Goal: Complete application form

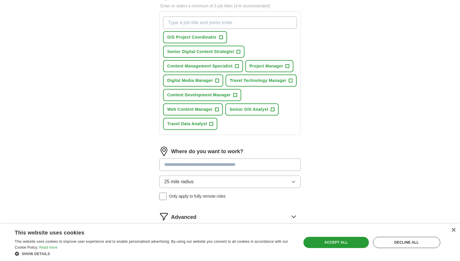
scroll to position [88, 0]
click at [238, 68] on span "+" at bounding box center [237, 65] width 4 height 5
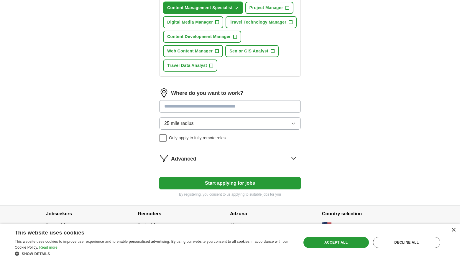
scroll to position [147, 0]
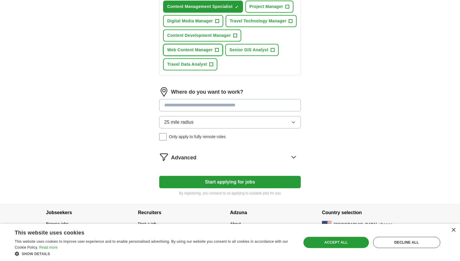
click at [219, 52] on span "+" at bounding box center [217, 50] width 4 height 5
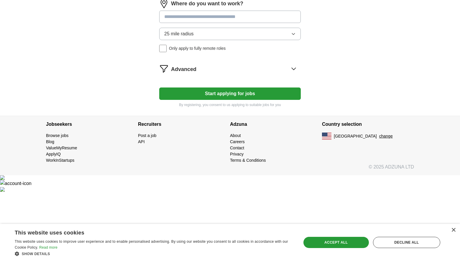
scroll to position [118, 0]
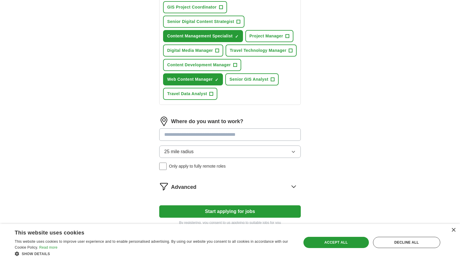
type input "Digital Media Specialist"
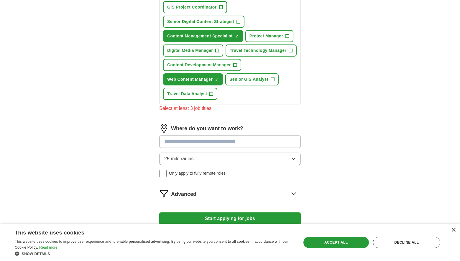
click at [298, 105] on div "Digital Media Specialist Press return to add title GIS Project Coordinator + Se…" at bounding box center [229, 42] width 141 height 123
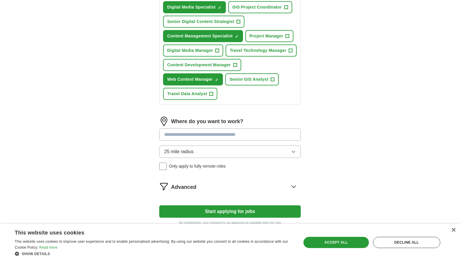
type input "Rights Management"
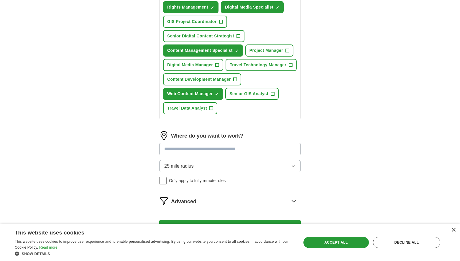
type input "Digital Media"
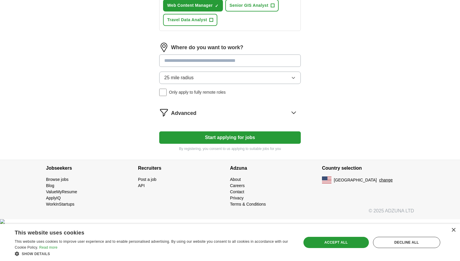
scroll to position [295, 0]
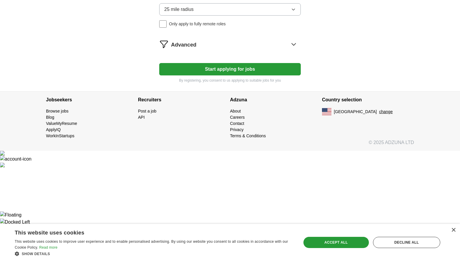
type input "*******"
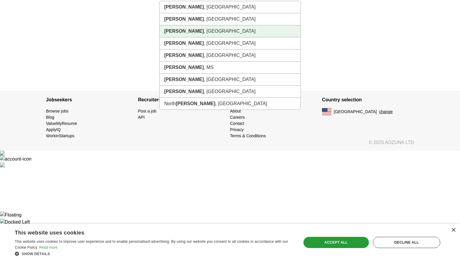
click at [211, 37] on li "[GEOGRAPHIC_DATA] , [GEOGRAPHIC_DATA]" at bounding box center [229, 31] width 141 height 12
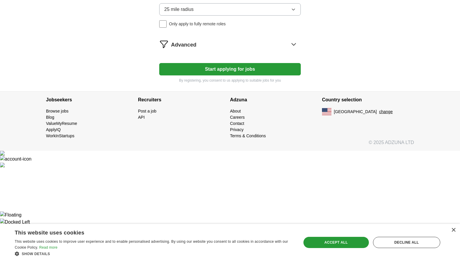
scroll to position [349, 0]
click at [290, 49] on icon at bounding box center [293, 43] width 9 height 9
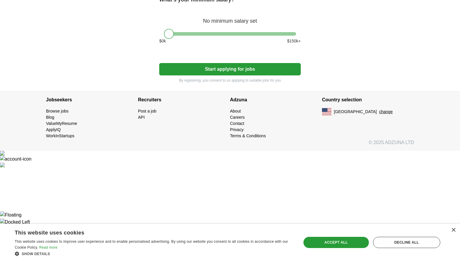
scroll to position [408, 0]
drag, startPoint x: 165, startPoint y: 129, endPoint x: 205, endPoint y: 128, distance: 39.8
click at [205, 39] on div at bounding box center [209, 34] width 10 height 10
click at [240, 75] on button "Start applying for jobs" at bounding box center [229, 69] width 141 height 12
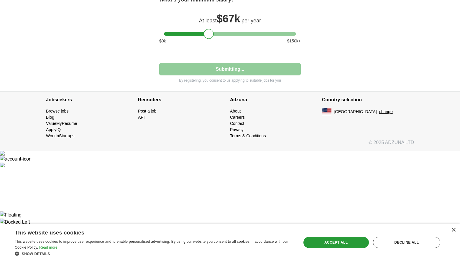
select select "**"
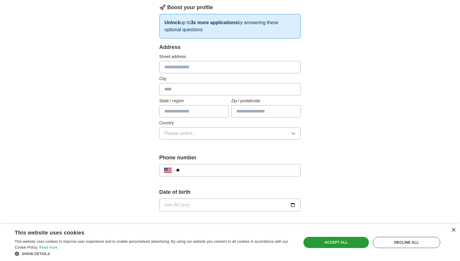
scroll to position [88, 0]
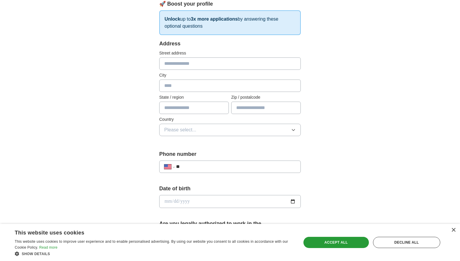
click at [209, 70] on input "text" at bounding box center [229, 63] width 141 height 12
type input "**********"
type input "*******"
type input "**"
type input "*****"
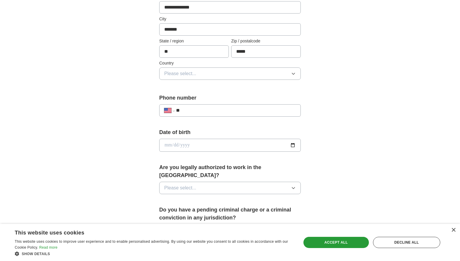
scroll to position [147, 0]
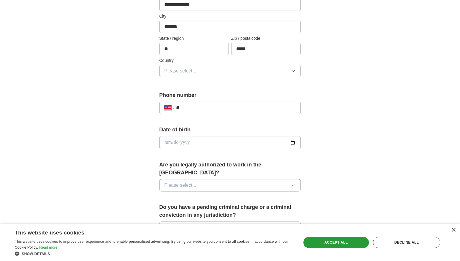
click at [223, 77] on button "Please select..." at bounding box center [229, 71] width 141 height 12
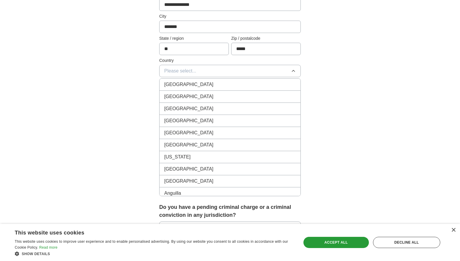
click at [205, 103] on li "[GEOGRAPHIC_DATA]" at bounding box center [229, 97] width 141 height 12
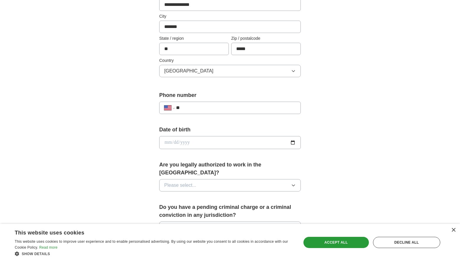
scroll to position [236, 0]
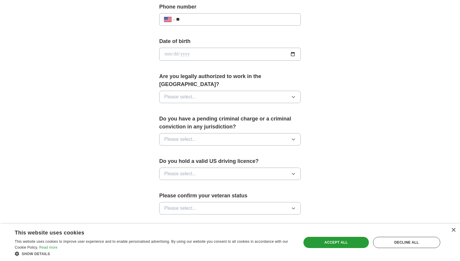
click at [226, 23] on input "**" at bounding box center [236, 19] width 120 height 7
type input "**********"
click at [291, 61] on input "date" at bounding box center [229, 54] width 141 height 13
click at [279, 61] on input "date" at bounding box center [229, 54] width 141 height 13
type input "**********"
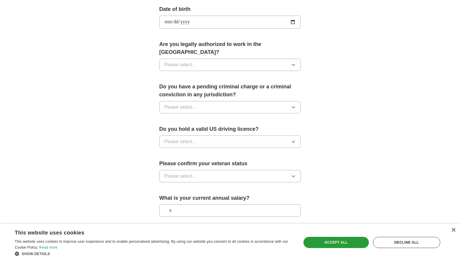
scroll to position [324, 0]
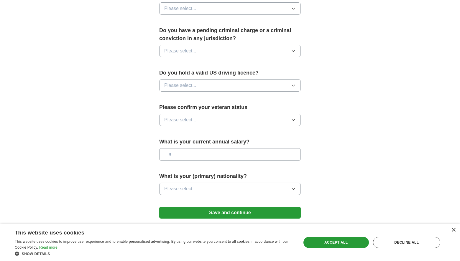
click at [242, 15] on button "Please select..." at bounding box center [229, 8] width 141 height 12
click at [219, 26] on div "Yes" at bounding box center [229, 22] width 131 height 7
click at [222, 57] on button "Please select..." at bounding box center [229, 51] width 141 height 12
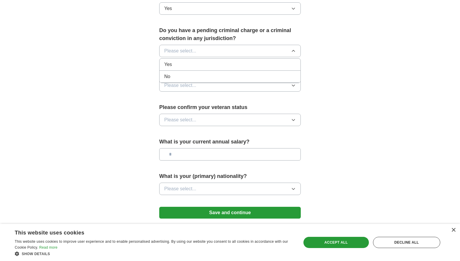
click at [206, 80] on div "No" at bounding box center [229, 76] width 131 height 7
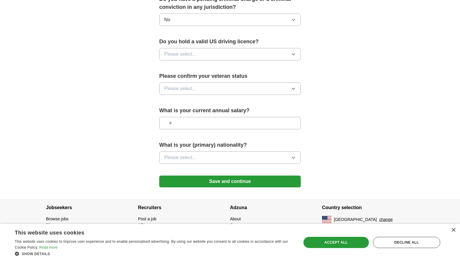
scroll to position [413, 0]
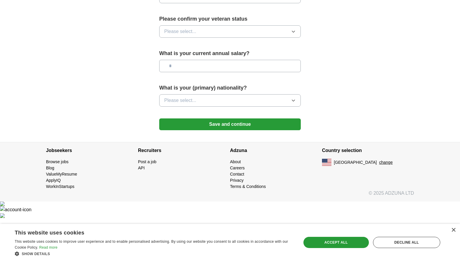
click at [213, 14] on div "Yes" at bounding box center [229, 10] width 131 height 7
click at [233, 38] on button "Please select..." at bounding box center [229, 31] width 141 height 12
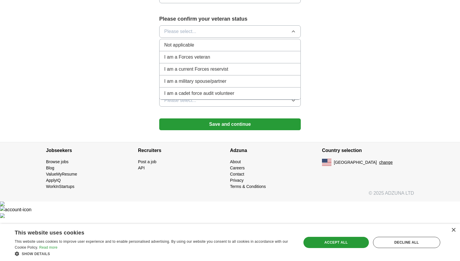
scroll to position [501, 0]
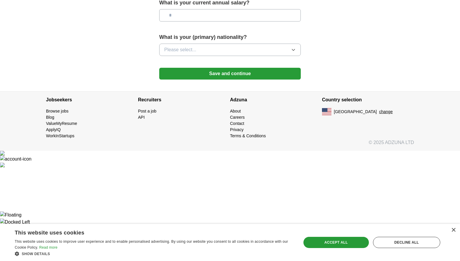
click at [223, 22] on input "text" at bounding box center [229, 15] width 141 height 12
type input "*******"
click at [232, 56] on button "Please select..." at bounding box center [229, 50] width 141 height 12
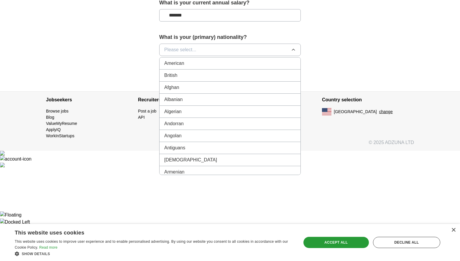
click at [222, 70] on li "American" at bounding box center [229, 63] width 141 height 12
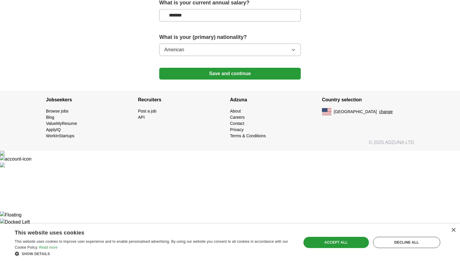
scroll to position [510, 0]
click at [236, 80] on button "Save and continue" at bounding box center [229, 74] width 141 height 12
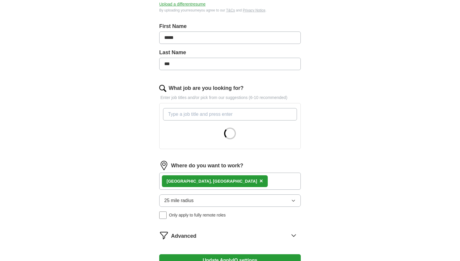
scroll to position [147, 0]
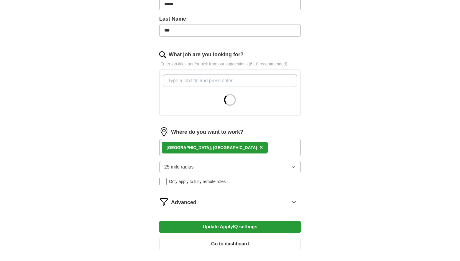
click at [216, 87] on input "What job are you looking for?" at bounding box center [230, 81] width 134 height 12
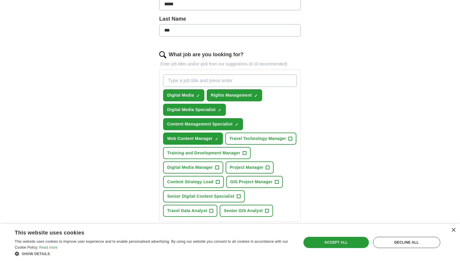
click at [192, 87] on input "What job are you looking for?" at bounding box center [230, 81] width 134 height 12
type input "Taxonomy"
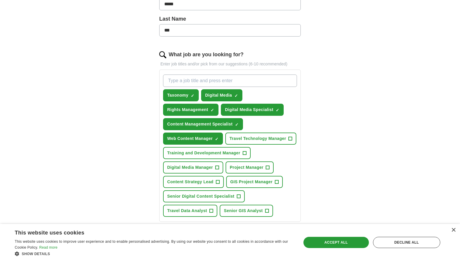
click at [226, 87] on input "What job are you looking for?" at bounding box center [230, 81] width 134 height 12
type input "Content Management Platform"
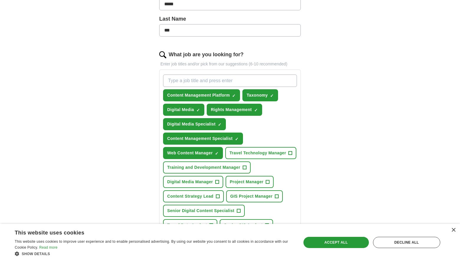
click at [226, 87] on input "What job are you looking for?" at bounding box center [230, 81] width 134 height 12
type input "Documentation Specialist"
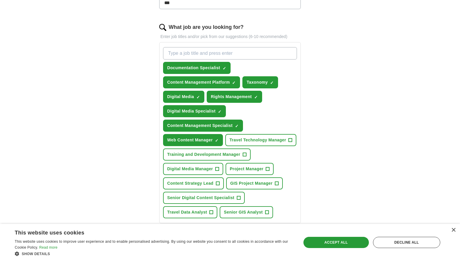
scroll to position [206, 0]
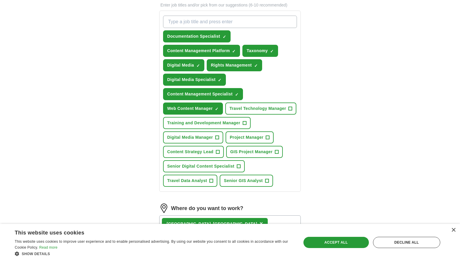
click at [205, 28] on input "What job are you looking for?" at bounding box center [230, 22] width 134 height 12
type input "Digital Assets"
click at [205, 28] on input "What job are you looking for?" at bounding box center [230, 22] width 134 height 12
type input "Asset Manager"
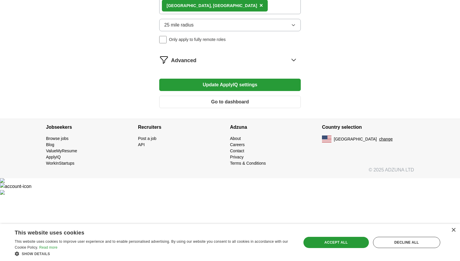
scroll to position [442, 0]
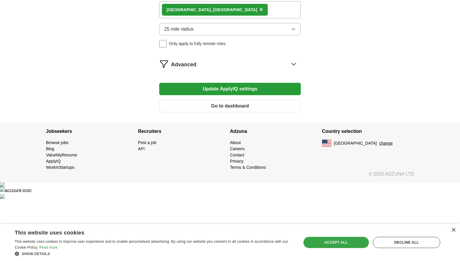
click at [326, 243] on div "Accept all" at bounding box center [335, 242] width 65 height 11
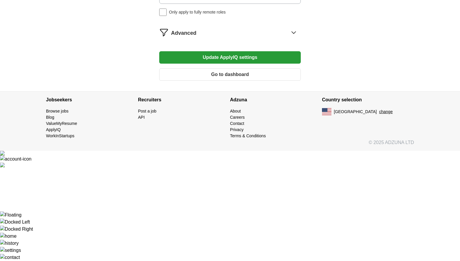
scroll to position [531, 0]
click at [254, 64] on button "Update ApplyIQ settings" at bounding box center [229, 57] width 141 height 12
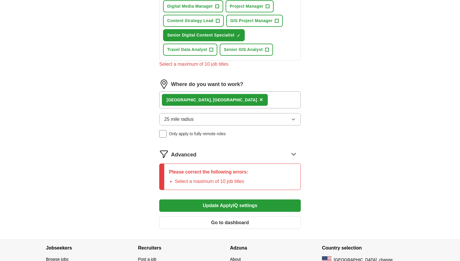
scroll to position [354, 0]
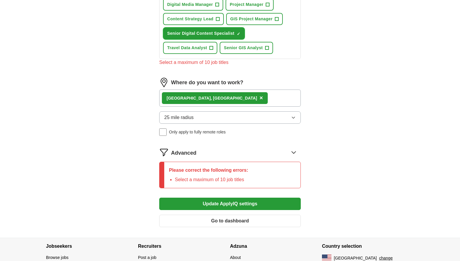
click at [0, 0] on span "×" at bounding box center [0, 0] width 0 height 0
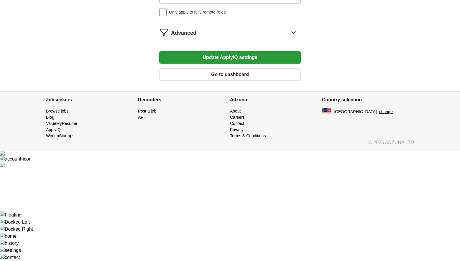
scroll to position [560, 0]
click at [261, 64] on button "Update ApplyIQ settings" at bounding box center [229, 57] width 141 height 12
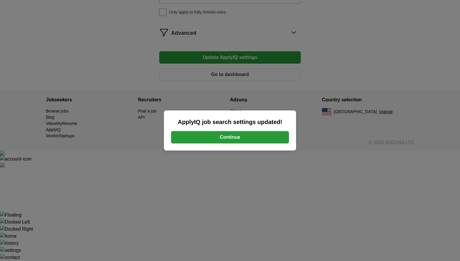
click at [255, 137] on button "Continue" at bounding box center [230, 137] width 118 height 12
